Goal: Task Accomplishment & Management: Manage account settings

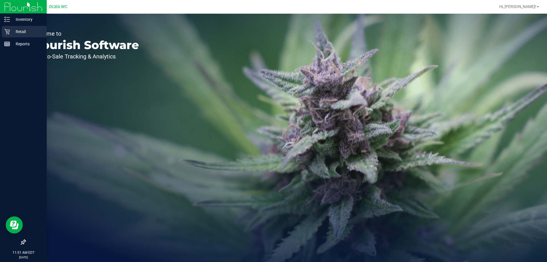
click at [11, 31] on p "Retail" at bounding box center [27, 31] width 34 height 7
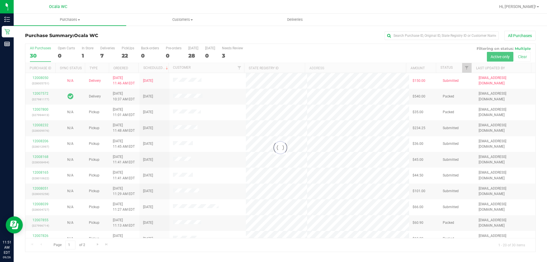
click at [267, 39] on div "All Purchases" at bounding box center [365, 36] width 340 height 10
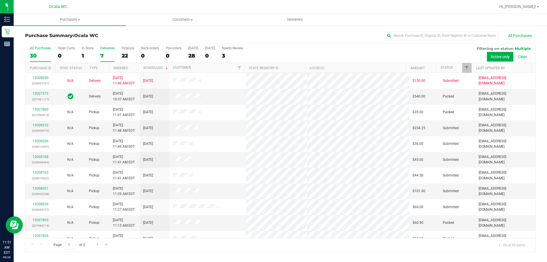
click at [103, 48] on div "Deliveries" at bounding box center [107, 48] width 15 height 4
click at [0, 0] on input "Deliveries 7" at bounding box center [0, 0] width 0 height 0
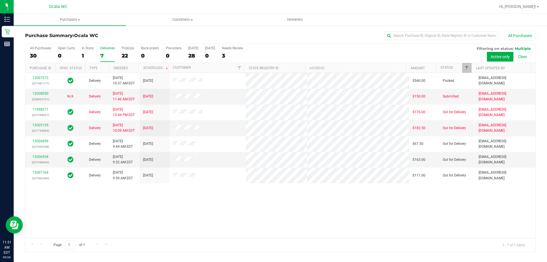
click at [429, 200] on div "12007572 (327981177) Delivery [DATE] 10:37 AM EDT 10/1/2025 $540.00 Packed [EMA…" at bounding box center [280, 155] width 510 height 165
click at [370, 97] on div "All Purchases 30 Open Carts 0 In Store 1 Deliveries 7 PickUps 22 Back-orders 0 …" at bounding box center [280, 148] width 511 height 208
click at [42, 92] on link "12008050" at bounding box center [40, 93] width 16 height 4
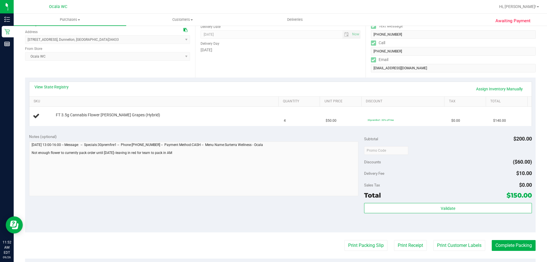
scroll to position [85, 0]
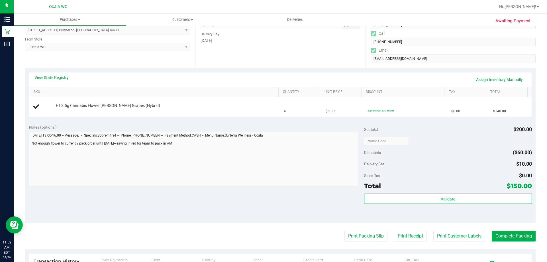
click at [48, 74] on div "View State Registry Assign Inventory Manually" at bounding box center [280, 79] width 502 height 15
click at [50, 75] on link "View State Registry" at bounding box center [51, 78] width 34 height 6
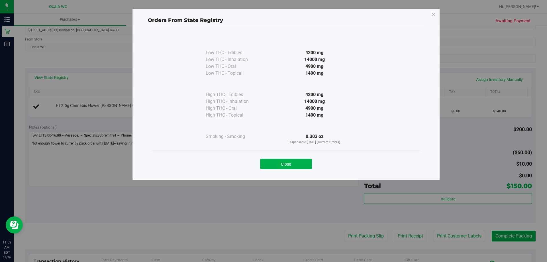
click at [293, 164] on button "Close" at bounding box center [286, 164] width 52 height 10
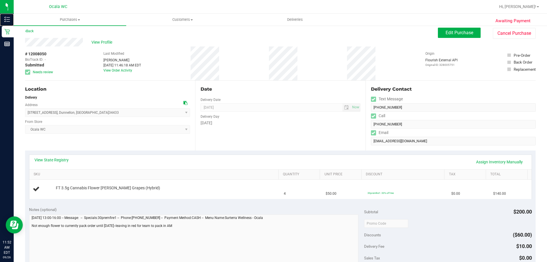
scroll to position [0, 0]
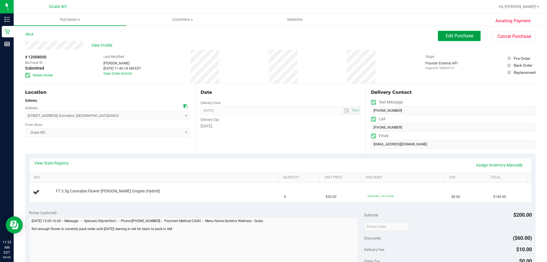
click at [466, 34] on span "Edit Purchase" at bounding box center [460, 35] width 28 height 5
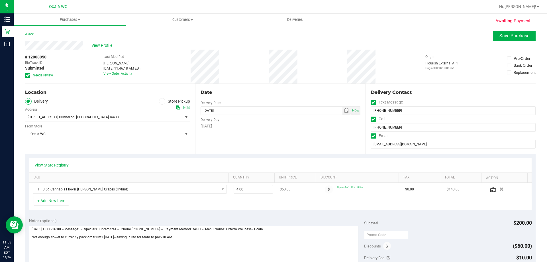
click at [333, 136] on div "Date Delivery Date 10/01/2025 Now 10/01/2025 08:00 AM Now Delivery Day Wednesday" at bounding box center [280, 119] width 170 height 70
click at [33, 116] on span "4562 W Oxford St." at bounding box center [43, 117] width 30 height 4
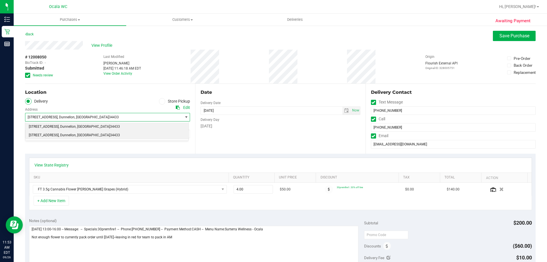
click at [41, 126] on span "4572 W Oxford St." at bounding box center [44, 126] width 30 height 7
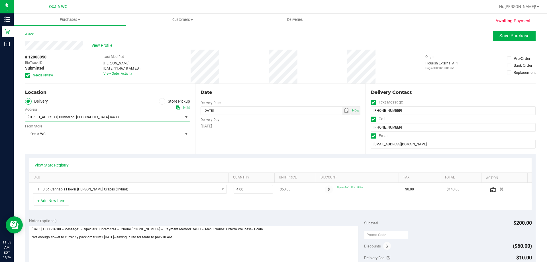
click at [241, 135] on div "Date Delivery Date 10/01/2025 Now 10/01/2025 08:00 AM Now Delivery Day Wednesday" at bounding box center [280, 119] width 170 height 70
click at [502, 33] on button "Save Purchase" at bounding box center [514, 36] width 43 height 10
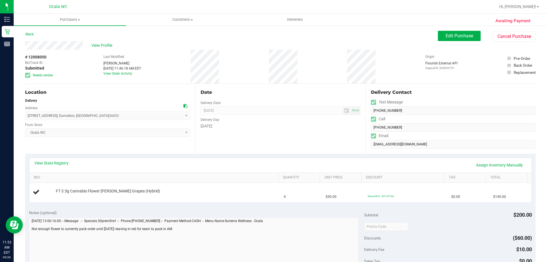
drag, startPoint x: 105, startPoint y: 45, endPoint x: 136, endPoint y: 32, distance: 33.6
click at [136, 32] on div "Back Edit Purchase Cancel Purchase" at bounding box center [280, 36] width 511 height 10
click at [103, 48] on span "View Profile" at bounding box center [102, 45] width 23 height 6
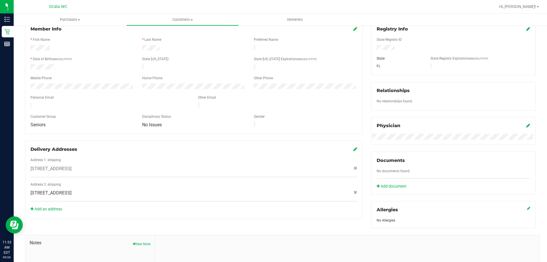
scroll to position [85, 0]
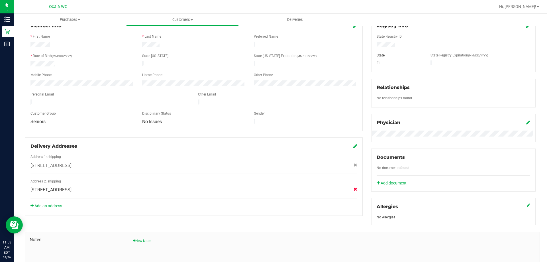
click at [354, 187] on icon at bounding box center [356, 188] width 4 height 3
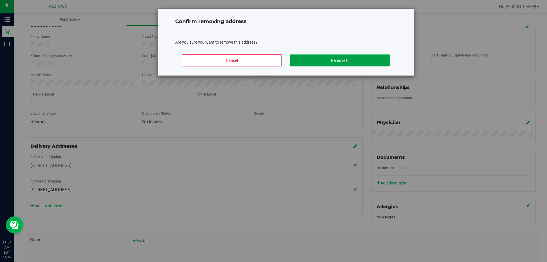
click at [313, 58] on button "Remove It" at bounding box center [340, 60] width 100 height 12
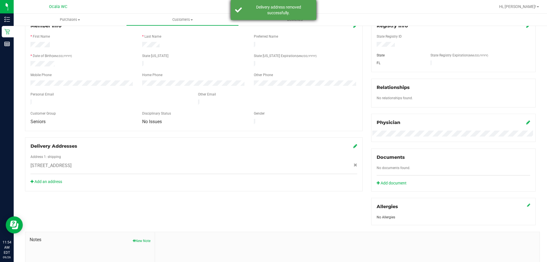
click at [242, 9] on div "Delivery address removed successfully." at bounding box center [273, 10] width 85 height 20
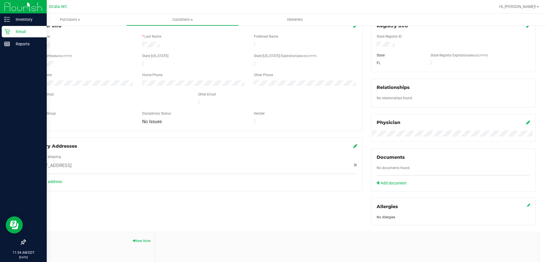
click at [12, 26] on div "Retail" at bounding box center [24, 31] width 45 height 11
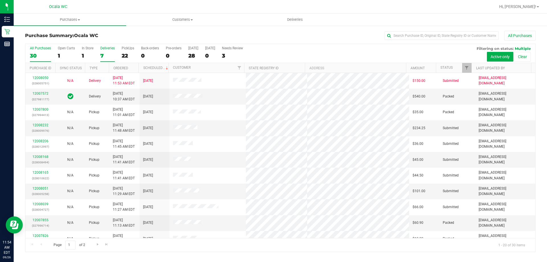
click at [102, 54] on div "7" at bounding box center [107, 55] width 15 height 7
click at [0, 0] on input "Deliveries 7" at bounding box center [0, 0] width 0 height 0
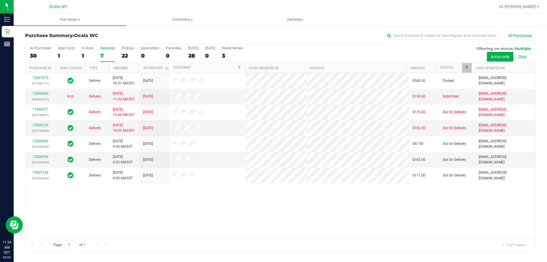
click at [336, 212] on div "12007572 (327981177) Delivery 9/26/2025 10:37 AM EDT 10/1/2025 $540.00 Packed a…" at bounding box center [280, 155] width 510 height 165
click at [42, 125] on link "12005155" at bounding box center [40, 125] width 16 height 4
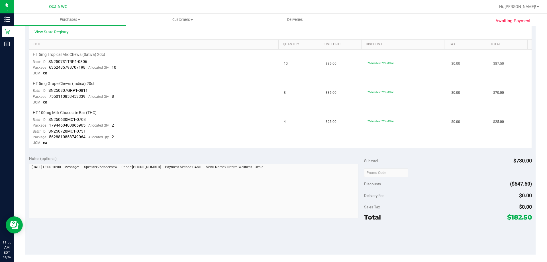
scroll to position [85, 0]
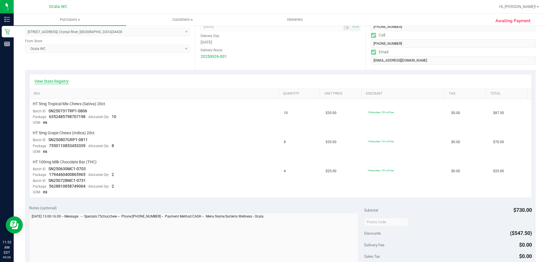
click at [54, 80] on link "View State Registry" at bounding box center [51, 81] width 34 height 6
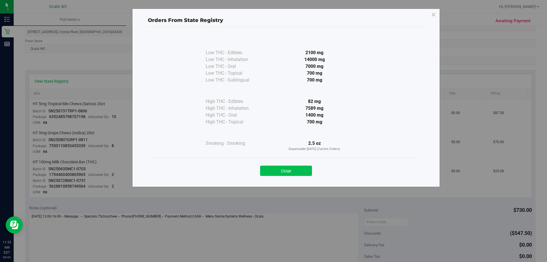
click at [296, 171] on button "Close" at bounding box center [286, 171] width 52 height 10
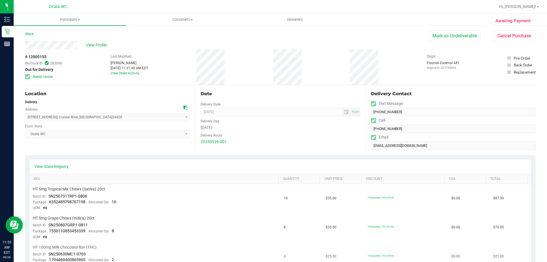
scroll to position [0, 0]
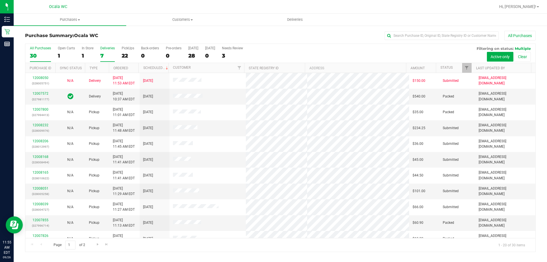
click at [104, 56] on div "7" at bounding box center [107, 55] width 15 height 7
click at [0, 0] on input "Deliveries 7" at bounding box center [0, 0] width 0 height 0
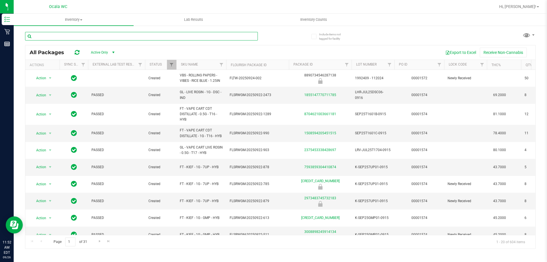
click at [146, 38] on input "text" at bounding box center [141, 36] width 233 height 9
type input "t17"
